Goal: Task Accomplishment & Management: Use online tool/utility

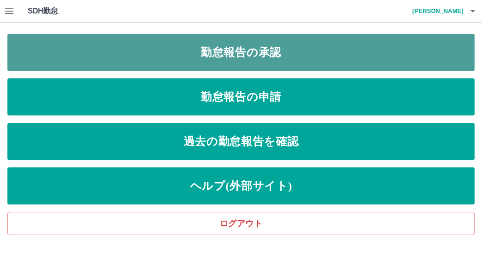
click at [260, 58] on link "勤怠報告の承認" at bounding box center [241, 52] width 468 height 37
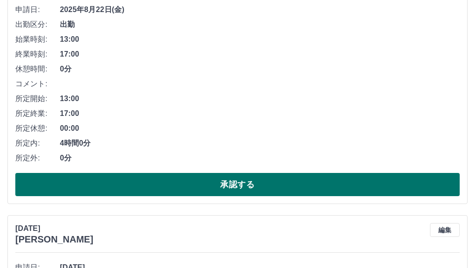
scroll to position [186, 0]
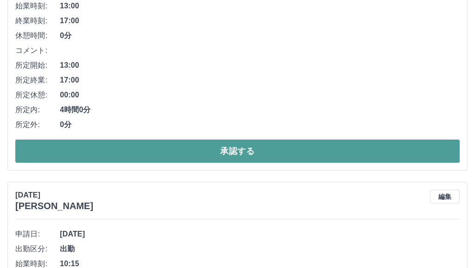
click at [253, 151] on button "承認する" at bounding box center [237, 151] width 444 height 23
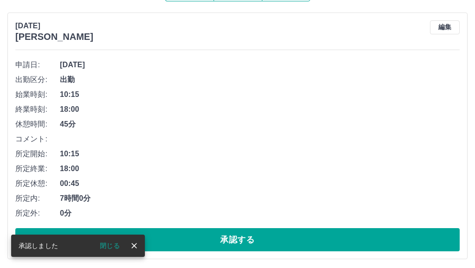
scroll to position [113, 0]
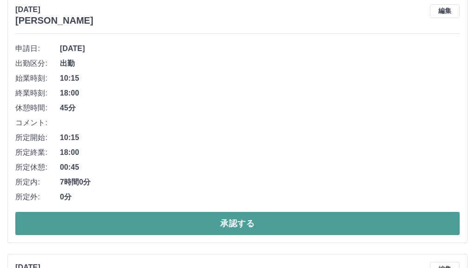
click at [235, 220] on button "承認する" at bounding box center [237, 223] width 444 height 23
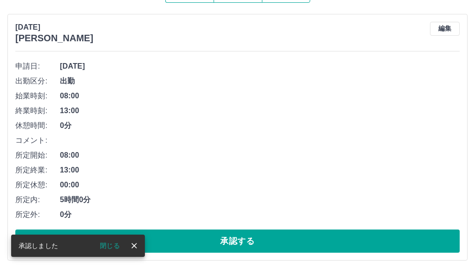
scroll to position [100, 0]
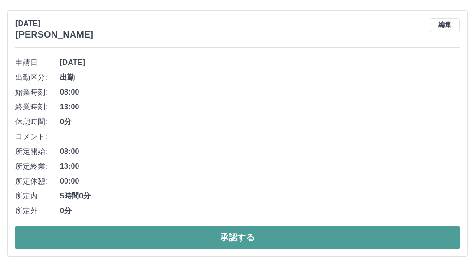
click at [234, 235] on button "承認する" at bounding box center [237, 237] width 444 height 23
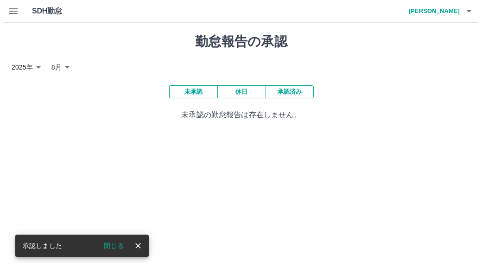
scroll to position [0, 0]
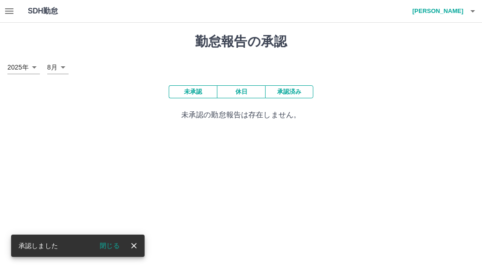
click at [471, 12] on icon "button" at bounding box center [473, 11] width 11 height 11
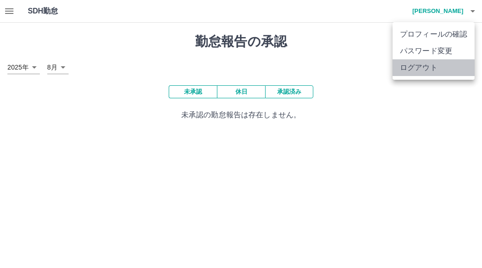
click at [424, 65] on li "ログアウト" at bounding box center [434, 67] width 82 height 17
